Goal: Information Seeking & Learning: Understand process/instructions

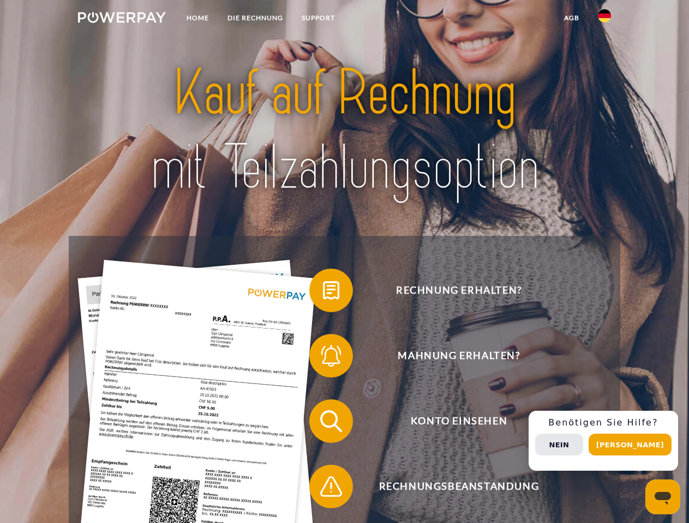
click at [122, 19] on img at bounding box center [122, 17] width 88 height 11
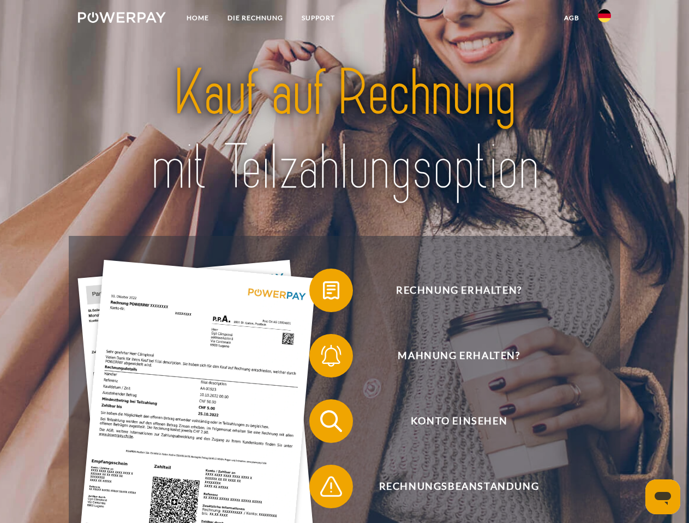
click at [604, 19] on img at bounding box center [604, 15] width 13 height 13
click at [571, 18] on link "agb" at bounding box center [571, 18] width 34 height 20
click at [323, 293] on span at bounding box center [314, 290] width 55 height 55
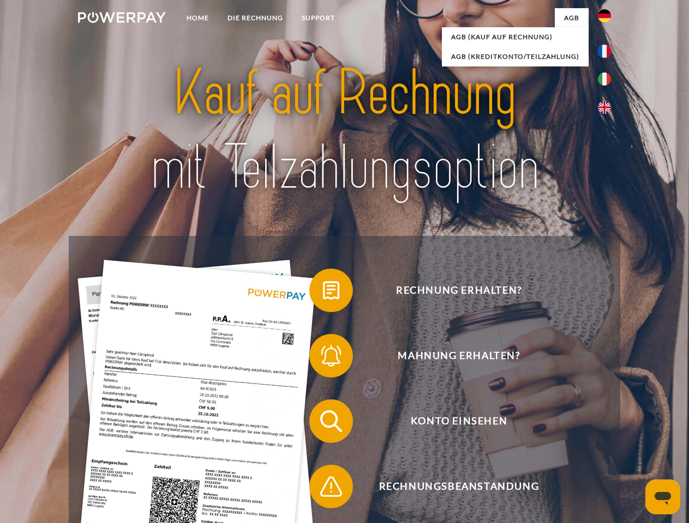
click at [323, 358] on span at bounding box center [314, 356] width 55 height 55
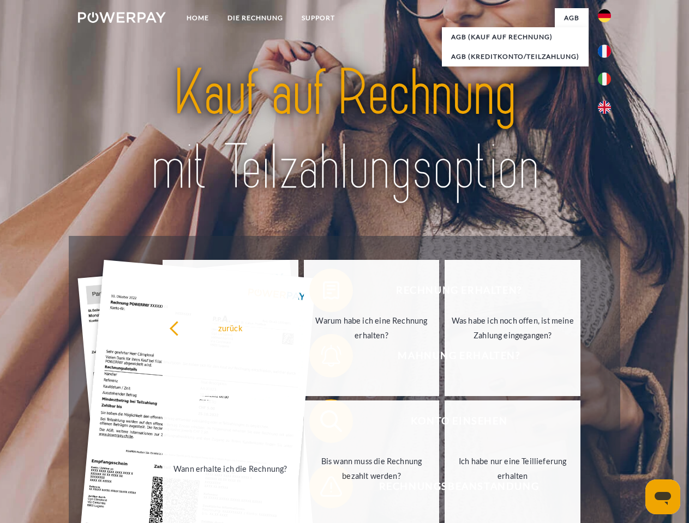
click at [323, 424] on link "Bis wann muss die Rechnung bezahlt werden?" at bounding box center [372, 469] width 136 height 136
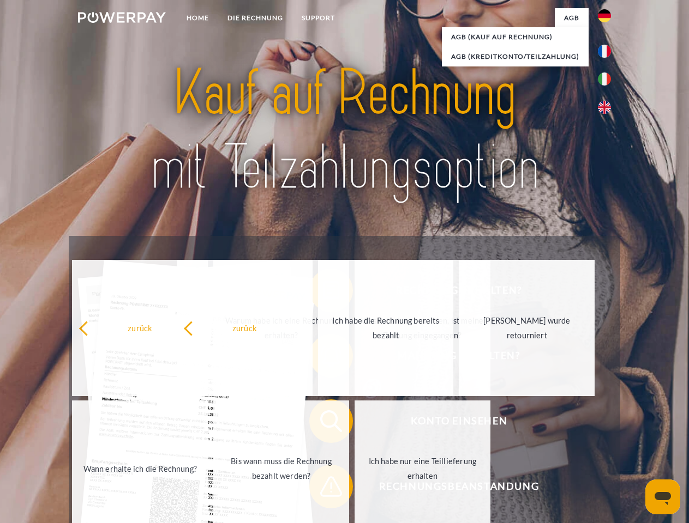
click at [354, 489] on link "Ich habe nur eine Teillieferung erhalten" at bounding box center [422, 469] width 136 height 136
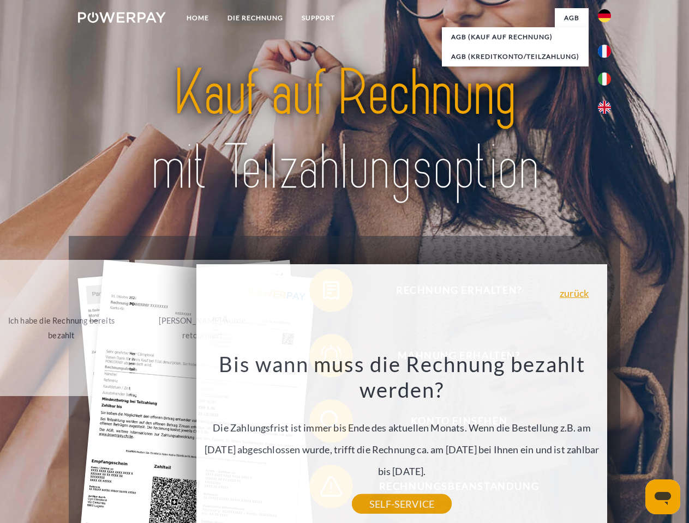
click at [607, 441] on div "Rechnung erhalten? Mahnung erhalten? Konto einsehen" at bounding box center [344, 454] width 551 height 436
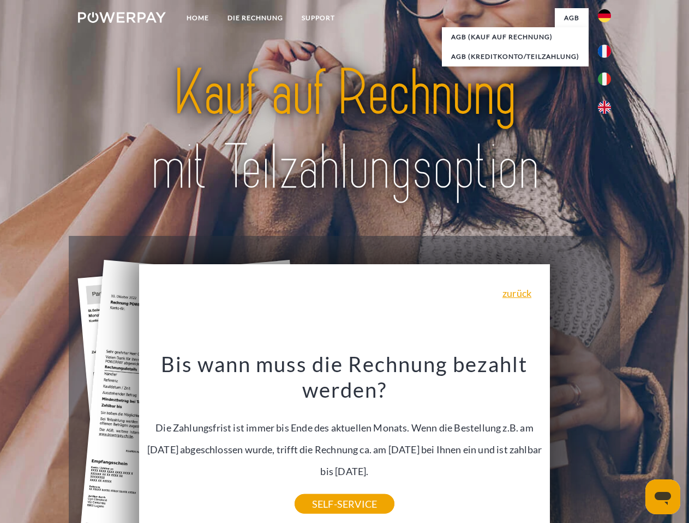
click at [580, 443] on span "Konto einsehen" at bounding box center [458, 422] width 267 height 44
click at [634, 445] on header "Home DIE RECHNUNG SUPPORT" at bounding box center [344, 376] width 689 height 753
